Goal: Information Seeking & Learning: Stay updated

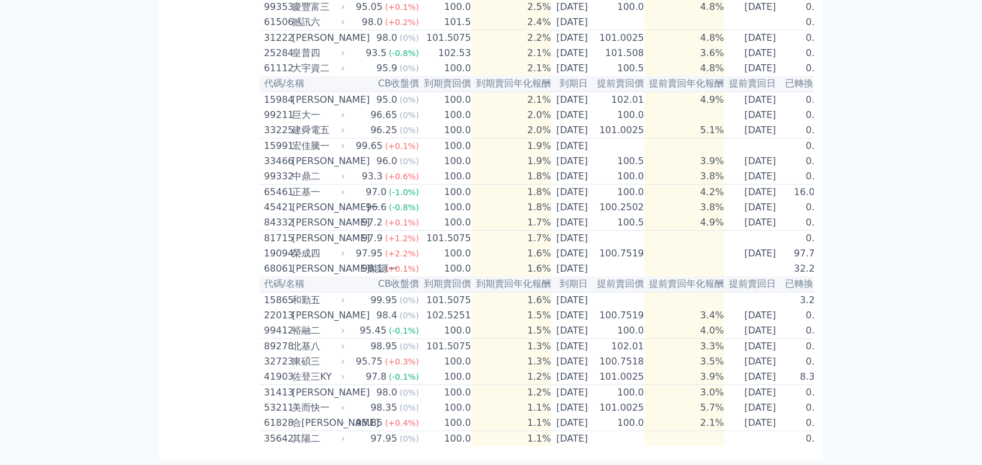
scroll to position [706, 0]
click at [298, 216] on div "[PERSON_NAME]" at bounding box center [317, 223] width 50 height 14
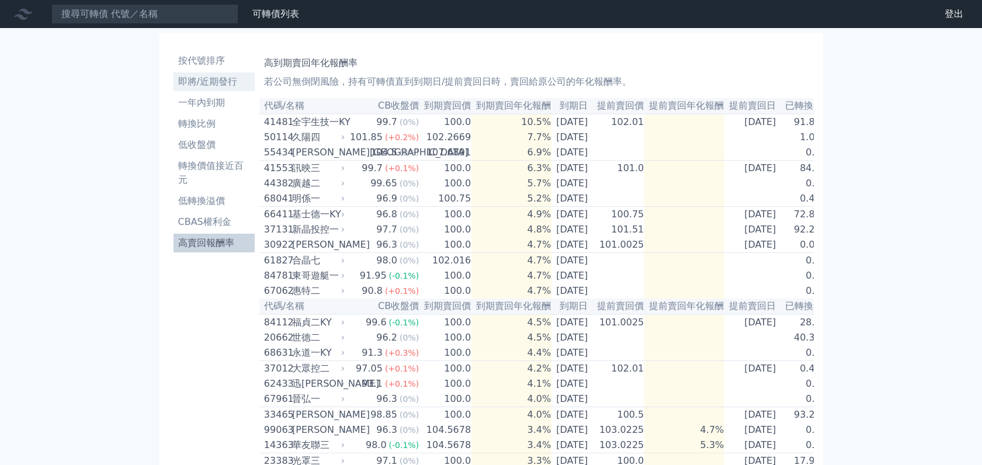
click at [206, 81] on li "即將/近期發行" at bounding box center [213, 82] width 81 height 14
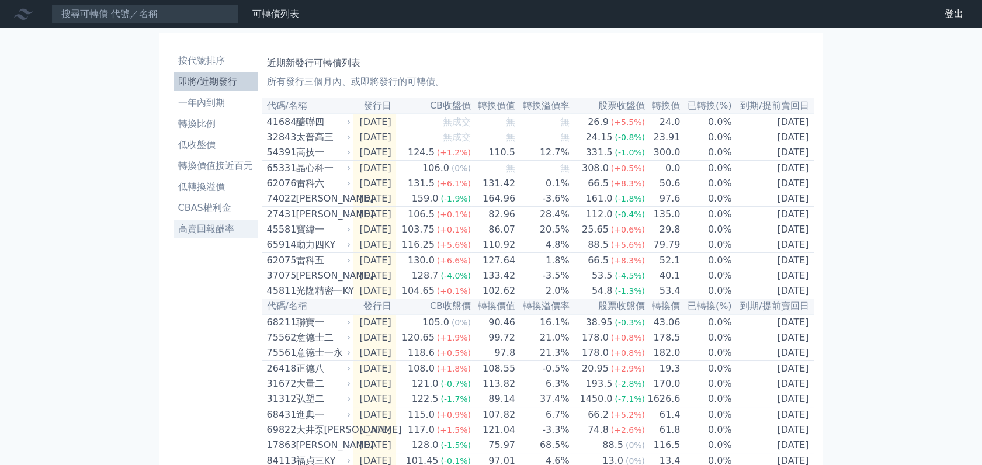
click at [224, 232] on li "高賣回報酬率" at bounding box center [215, 229] width 84 height 14
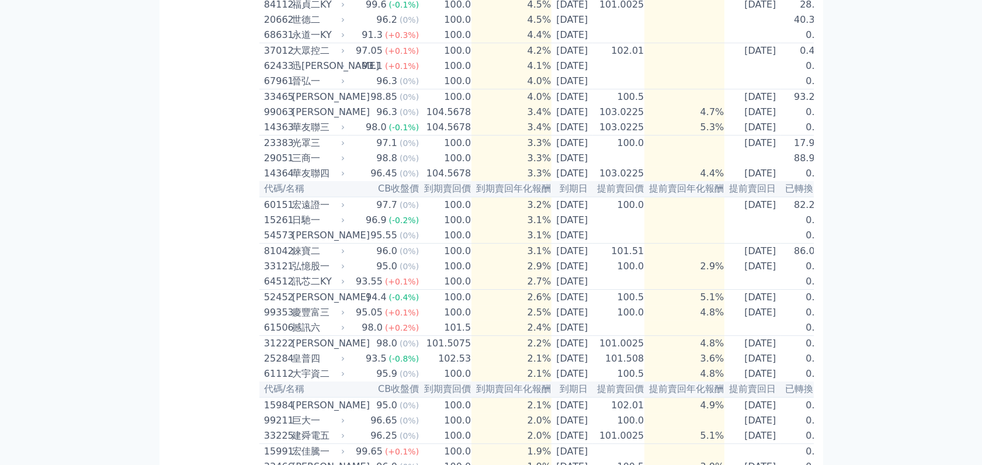
scroll to position [316, 0]
